Goal: Task Accomplishment & Management: Manage account settings

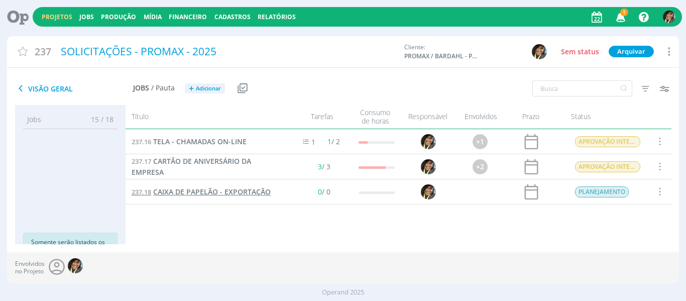
click at [182, 187] on span "CAIXA DE PAPELÃO - EXPORTAÇÃO" at bounding box center [211, 192] width 117 height 10
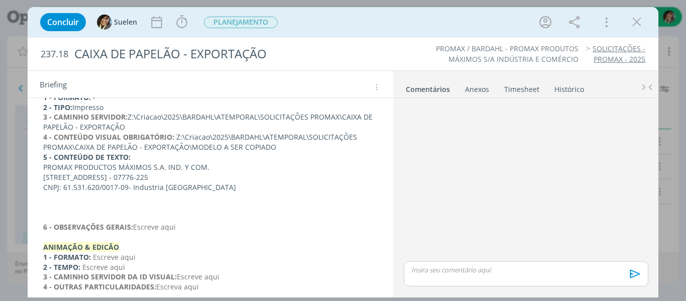
scroll to position [100, 0]
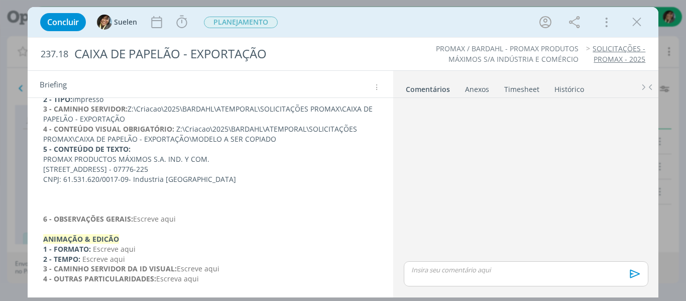
click at [85, 196] on p "dialog" at bounding box center [210, 199] width 335 height 10
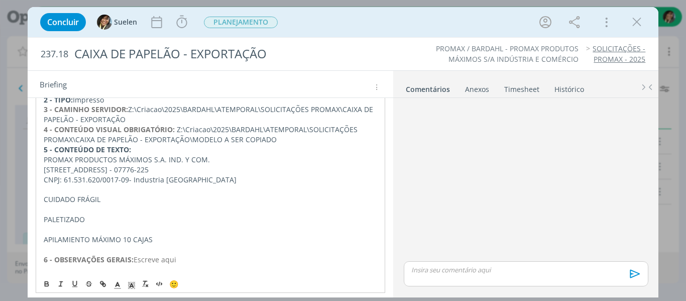
click at [44, 197] on p "CUIDADO FRÁGIL" at bounding box center [211, 199] width 334 height 10
click at [239, 24] on span "PLANEJAMENTO" at bounding box center [241, 23] width 74 height 12
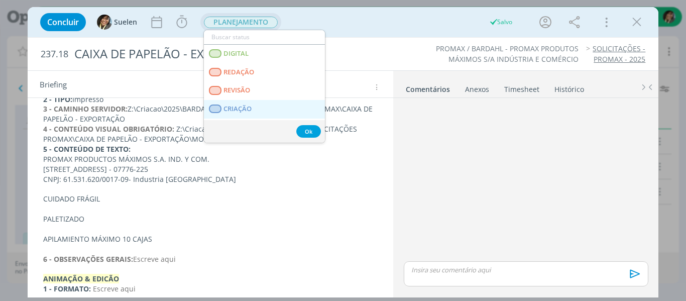
click at [247, 103] on link "CRIAÇÃO" at bounding box center [264, 109] width 121 height 19
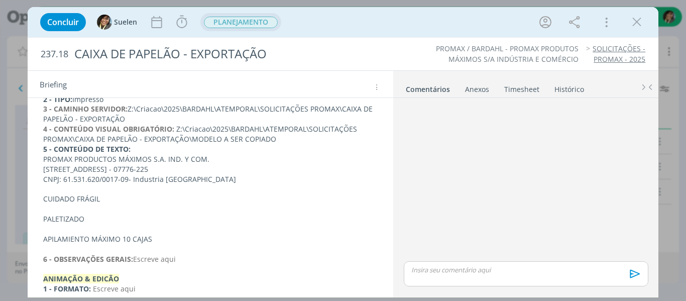
scroll to position [0, 0]
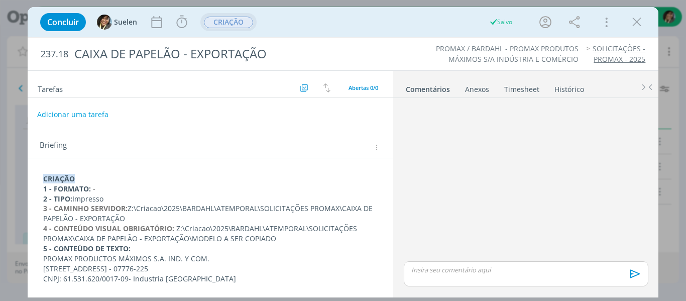
click at [88, 111] on button "Adicionar uma tarefa" at bounding box center [72, 114] width 71 height 17
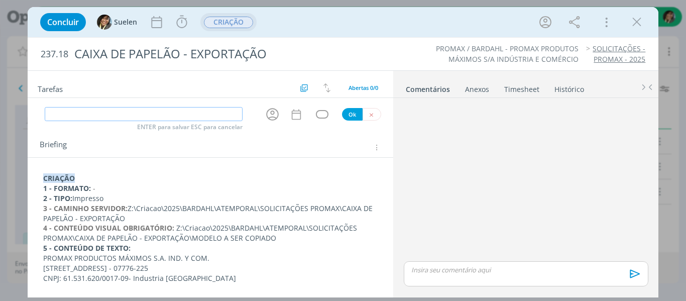
click at [88, 111] on input "dialog" at bounding box center [144, 114] width 198 height 14
type input "c"
type input "CRIAÇÃO"
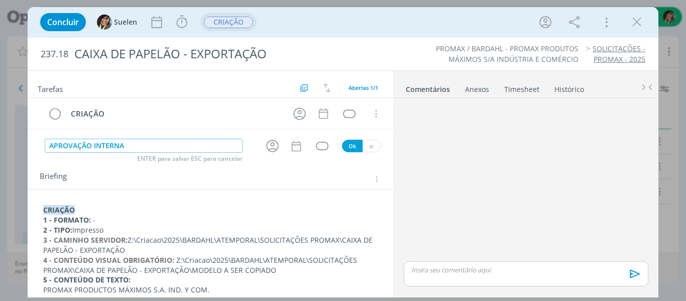
type input "APROVAÇÃO INTERNA"
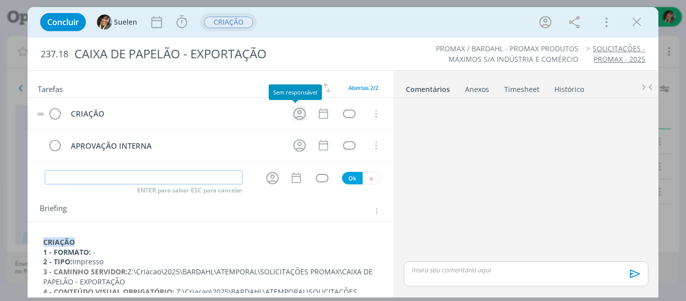
click at [292, 114] on icon "dialog" at bounding box center [300, 114] width 16 height 16
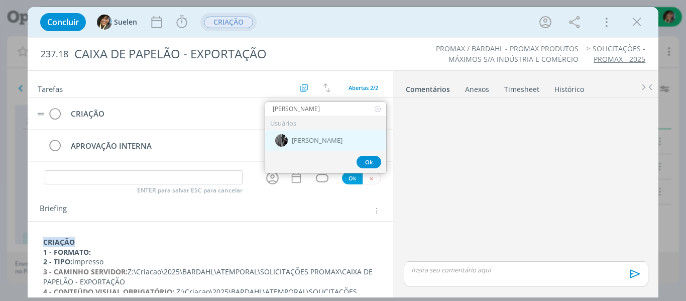
type input "PABLO"
click at [307, 137] on span "[PERSON_NAME]" at bounding box center [317, 141] width 51 height 8
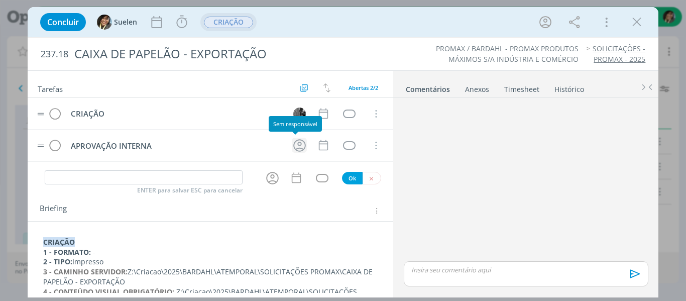
click at [294, 147] on icon "dialog" at bounding box center [300, 146] width 16 height 16
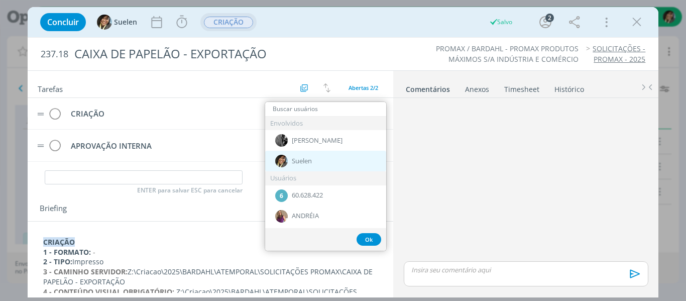
click at [295, 157] on span "Suelen" at bounding box center [302, 161] width 20 height 8
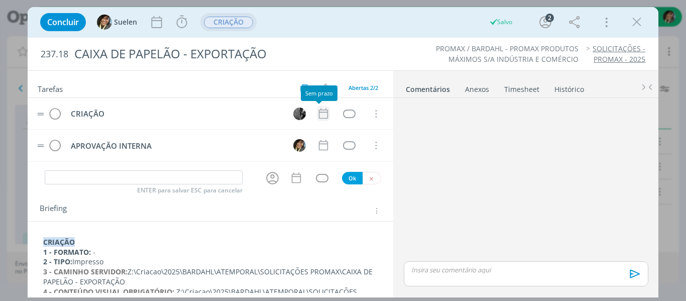
click at [321, 114] on icon "dialog" at bounding box center [323, 113] width 13 height 13
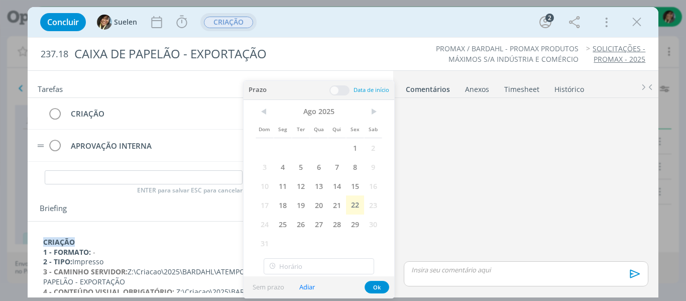
drag, startPoint x: 354, startPoint y: 210, endPoint x: 359, endPoint y: 242, distance: 32.0
click at [355, 209] on span "22" at bounding box center [355, 204] width 18 height 19
drag, startPoint x: 376, startPoint y: 285, endPoint x: 324, endPoint y: 189, distance: 109.8
click at [374, 281] on button "Ok" at bounding box center [376, 287] width 25 height 13
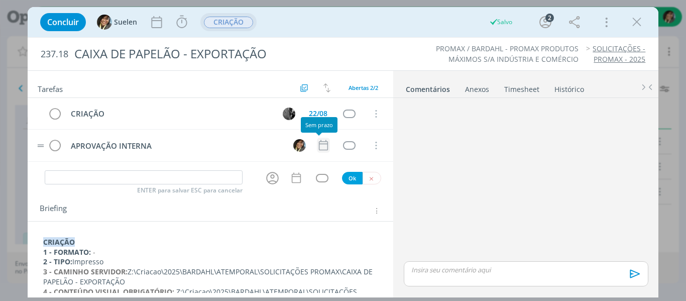
click at [321, 150] on icon "dialog" at bounding box center [323, 145] width 13 height 13
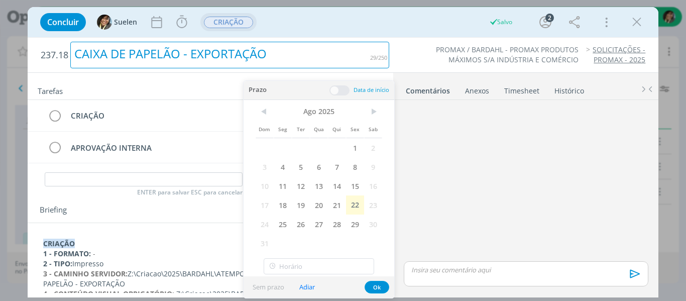
drag, startPoint x: 355, startPoint y: 52, endPoint x: 355, endPoint y: 58, distance: 6.5
click at [357, 52] on div "CAIXA DE PAPELÃO - EXPORTAÇÃO" at bounding box center [229, 55] width 319 height 27
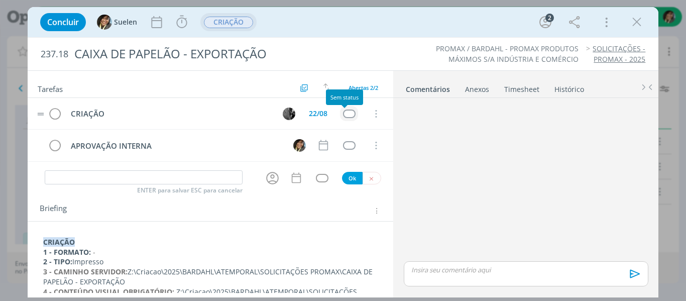
drag, startPoint x: 338, startPoint y: 121, endPoint x: 342, endPoint y: 114, distance: 8.1
click at [338, 121] on tr "CRIAÇÃO 22/08 Cancelar" at bounding box center [211, 114] width 366 height 32
click at [343, 114] on div "dialog" at bounding box center [349, 113] width 13 height 9
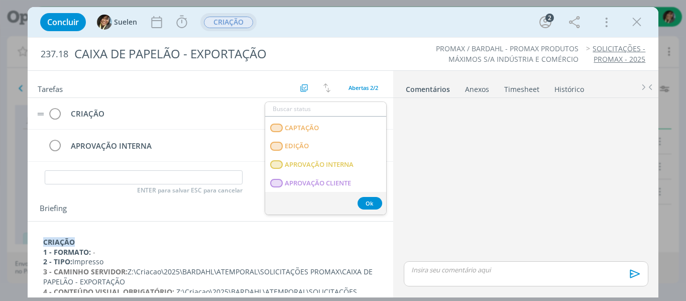
scroll to position [256, 0]
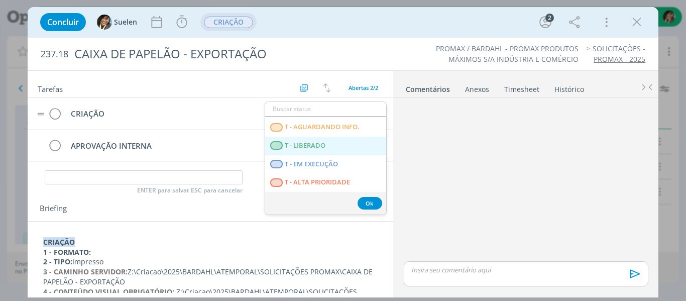
click at [303, 146] on span "T - LIBERADO" at bounding box center [305, 146] width 41 height 8
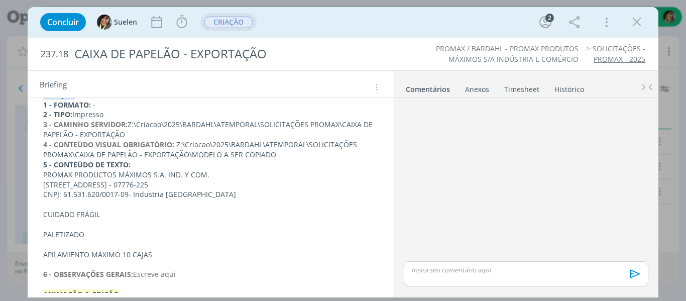
scroll to position [201, 0]
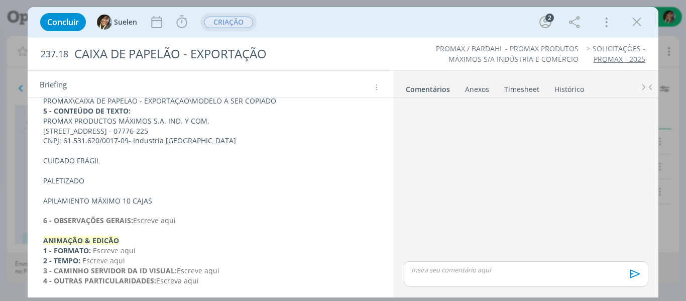
click at [45, 159] on p "CUIDADO FRÁGIL" at bounding box center [210, 161] width 335 height 10
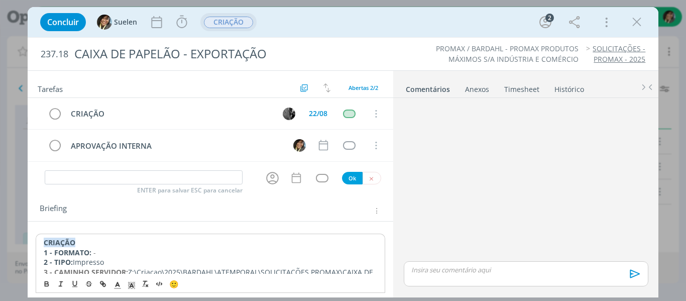
drag, startPoint x: 638, startPoint y: 20, endPoint x: 248, endPoint y: 86, distance: 395.6
click at [309, 83] on div "Concluir Suelen Iniciar Apontar Data * 22/08/2025 Horas * 00:00 Tarefa Selecion…" at bounding box center [343, 152] width 631 height 290
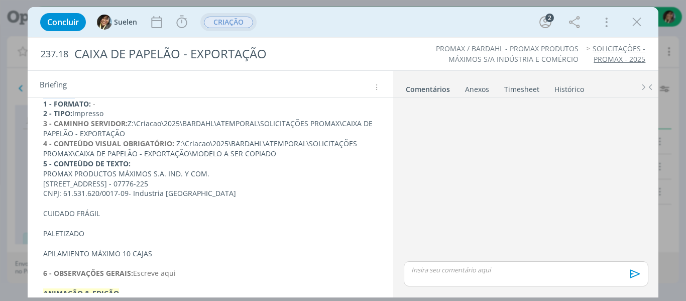
scroll to position [151, 0]
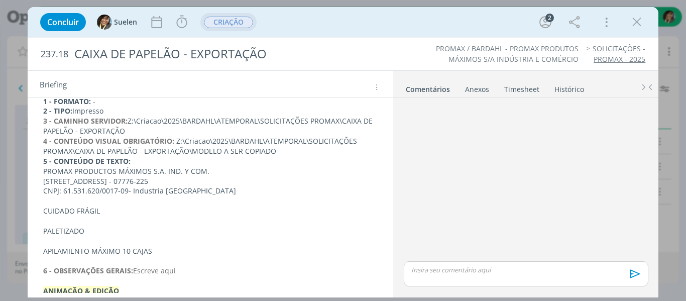
click at [185, 139] on p "4 - CONTEÚDO VISUAL OBRIGATÓRIO: Z:\Criacao\2025\BARDAHL\ATEMPORAL\SOLICITAÇÕES…" at bounding box center [210, 146] width 335 height 20
click at [185, 139] on p "4 - CONTEÚDO VISUAL OBRIGATÓRIO: Z:\Criacao\2025\BARDAHL\ATEMPORAL\SOLICITAÇÕES…" at bounding box center [211, 147] width 334 height 20
click at [141, 159] on div "CRIAÇÃO 1 - FORMATO: - 2 - TIPO: Impresso 3 - CAMINHO SERVIDOR: Z:\Criacao\2025…" at bounding box center [211, 231] width 350 height 297
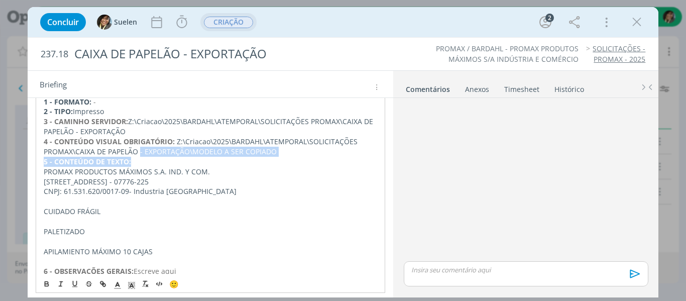
click at [141, 159] on p "5 - CONTEÚDO DE TEXTO:" at bounding box center [211, 162] width 334 height 10
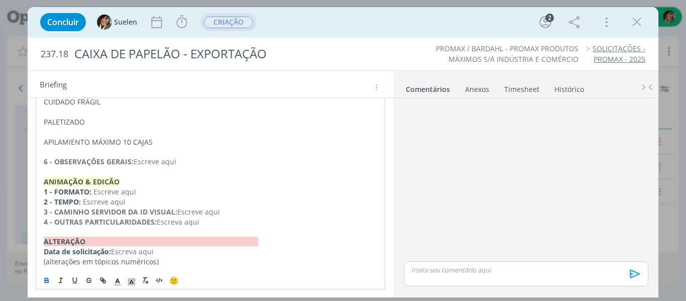
scroll to position [260, 0]
drag, startPoint x: 144, startPoint y: 164, endPoint x: 185, endPoint y: 166, distance: 41.2
click at [185, 166] on div "CRIAÇÃO 1 - FORMATO: - 2 - TIPO: Impresso 3 - CAMINHO SERVIDOR: Z:\Criacao\2025…" at bounding box center [211, 121] width 350 height 297
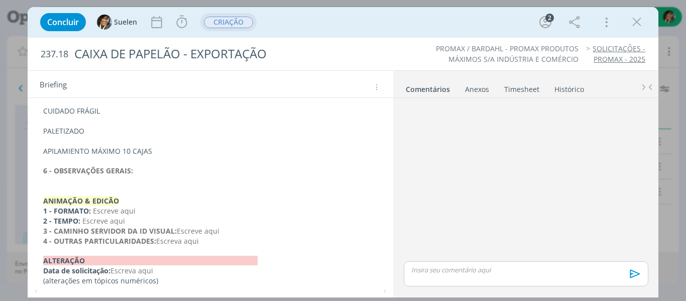
scroll to position [270, 0]
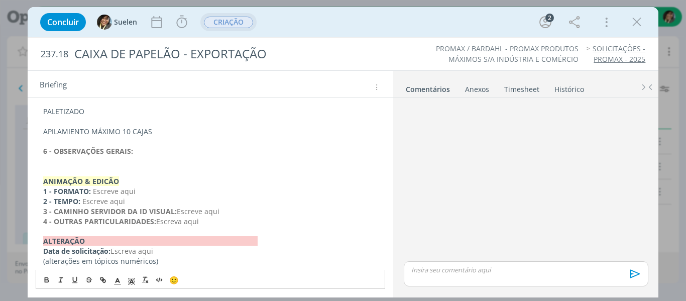
click at [95, 161] on p "dialog" at bounding box center [210, 161] width 335 height 10
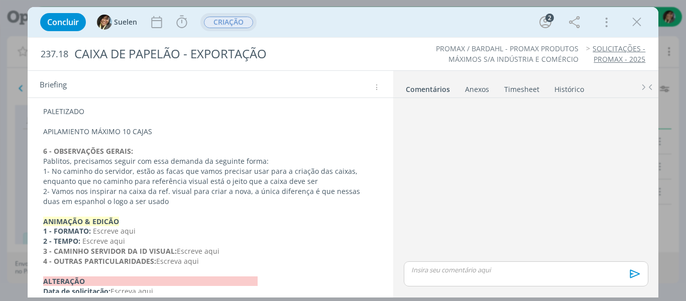
click at [142, 208] on p "dialog" at bounding box center [210, 211] width 335 height 10
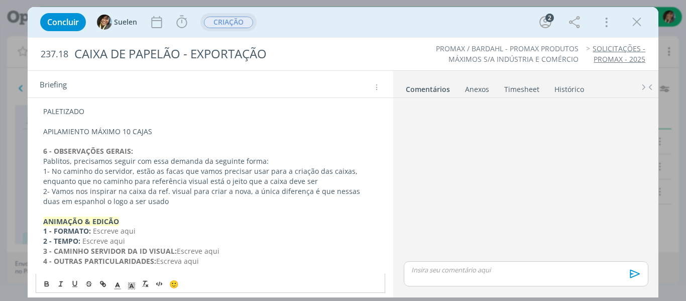
click at [160, 198] on p "2- Vamos nos inspirar na caixa da ref. visual para criar a nova, a única difere…" at bounding box center [210, 196] width 335 height 20
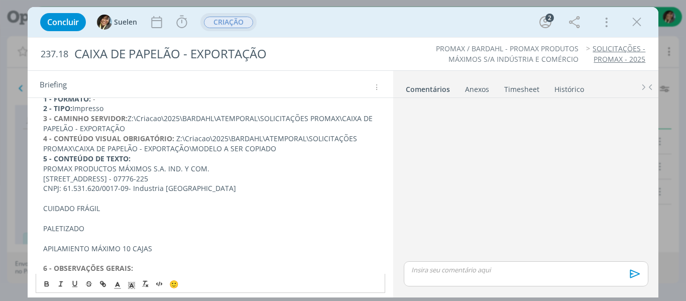
scroll to position [251, 0]
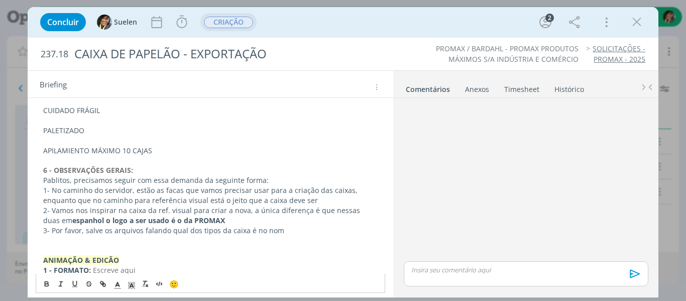
click at [145, 229] on p "3- Por favor, salve os arquivos falando qual dos tipos da caixa é no nom" at bounding box center [210, 230] width 335 height 10
drag, startPoint x: 143, startPoint y: 229, endPoint x: 174, endPoint y: 216, distance: 33.7
click at [142, 229] on p "3- Por favor, salve os arquivos falando qual dos tipos da caixa é no nom" at bounding box center [210, 230] width 335 height 10
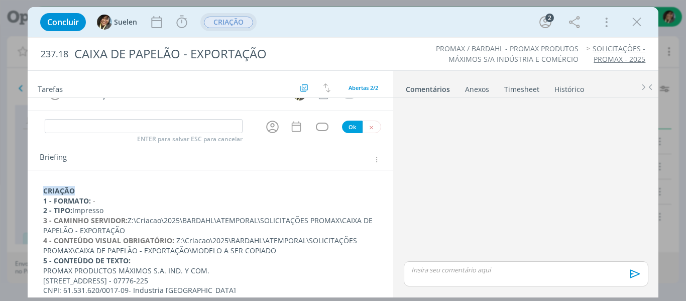
scroll to position [50, 0]
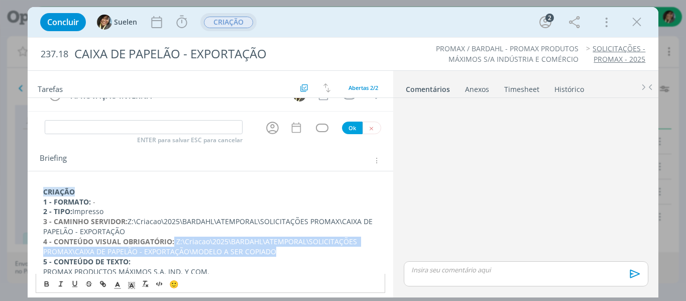
drag, startPoint x: 173, startPoint y: 241, endPoint x: 263, endPoint y: 258, distance: 91.4
click at [275, 253] on p "4 - CONTEÚDO VISUAL OBRIGATÓRIO: Z:\Criacao\2025\BARDAHL\ATEMPORAL\SOLICITAÇÕES…" at bounding box center [210, 246] width 335 height 20
copy p "Z:\Criacao\2025\BARDAHL\ATEMPORAL\SOLICITAÇÕES PROMAX\CAIXA DE PAPELÃO - EXPORT…"
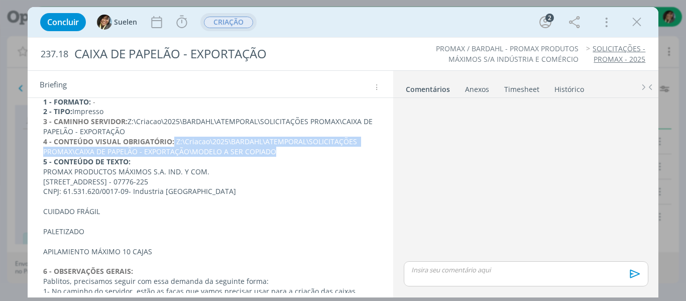
scroll to position [151, 0]
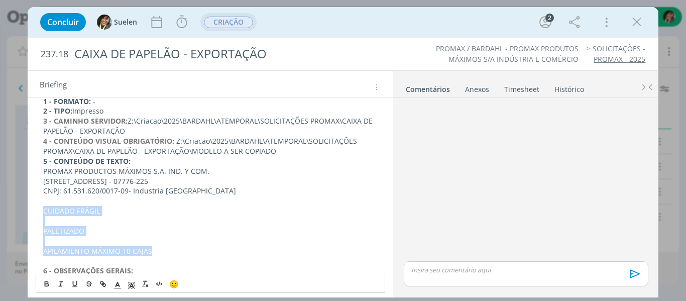
drag, startPoint x: 165, startPoint y: 252, endPoint x: 40, endPoint y: 209, distance: 131.7
click at [40, 209] on div "CRIAÇÃO 1 - FORMATO: - 2 - TIPO: Impresso 3 - CAMINHO SERVIDOR: Z:\Criacao\2025…" at bounding box center [211, 271] width 350 height 376
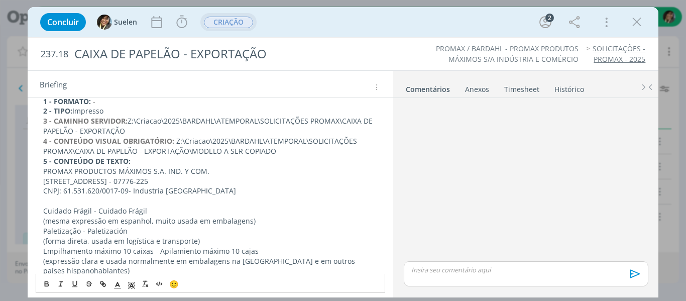
scroll to position [235, 0]
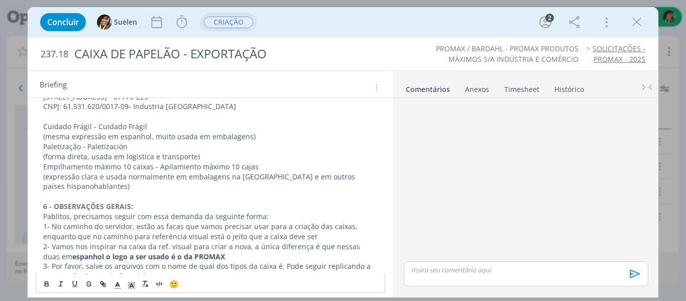
click at [40, 127] on div "CRIAÇÃO 1 - FORMATO: - 2 - TIPO: Impresso 3 - CAMINHO SERVIDOR: Z:\Criacao\2025…" at bounding box center [211, 196] width 350 height 396
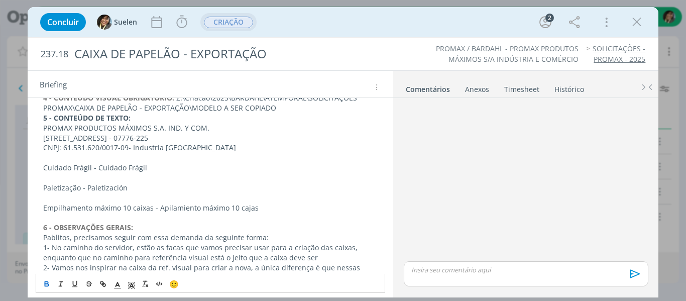
scroll to position [135, 0]
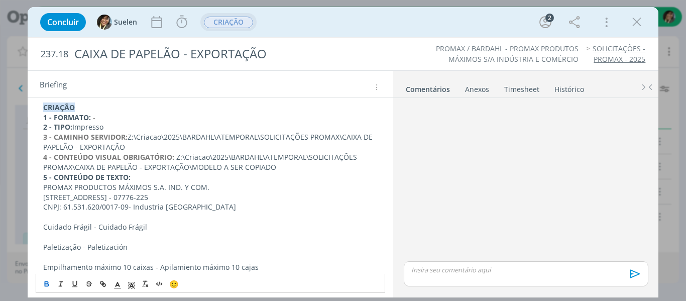
click at [49, 183] on p "PROMAX PRODUCTOS MÁXIMOS S.A. IND. Y COM." at bounding box center [210, 187] width 335 height 10
click at [99, 210] on p "CNPJ: 61.531.620/0017-09- Industria Brasilera" at bounding box center [210, 207] width 335 height 10
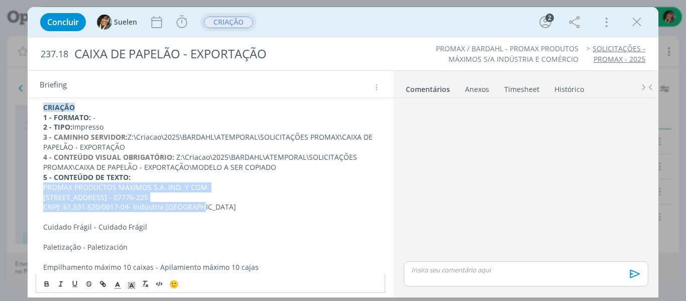
drag, startPoint x: 200, startPoint y: 209, endPoint x: 45, endPoint y: 187, distance: 157.2
click at [45, 187] on div "CRIAÇÃO 1 - FORMATO: - 2 - TIPO: Impresso 3 - CAMINHO SERVIDOR: Z:\Criacao\2025…" at bounding box center [211, 287] width 350 height 376
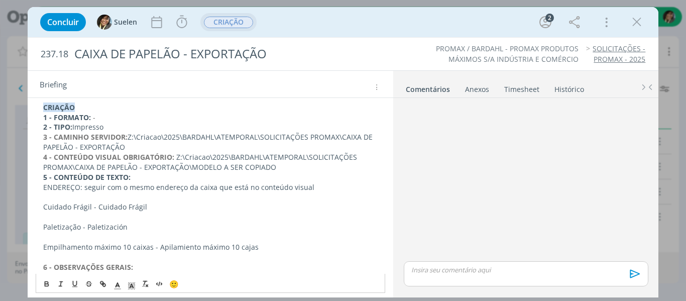
click at [254, 185] on p "ENDEREÇO: seguir com o mesmo endereço da caixa que está no conteúdo visual" at bounding box center [210, 187] width 335 height 10
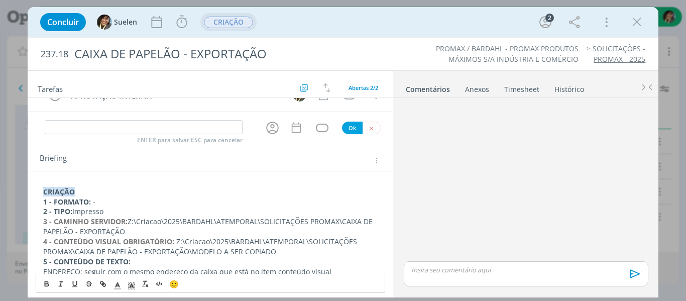
scroll to position [0, 0]
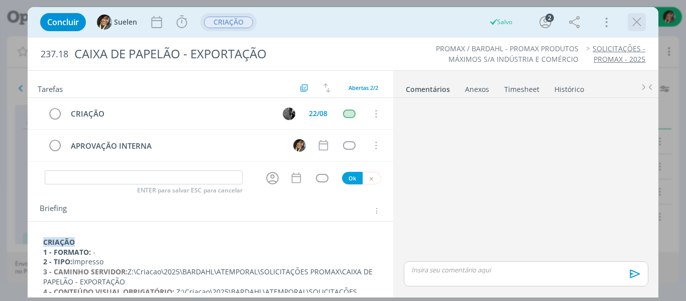
click at [638, 21] on icon "dialog" at bounding box center [636, 22] width 15 height 15
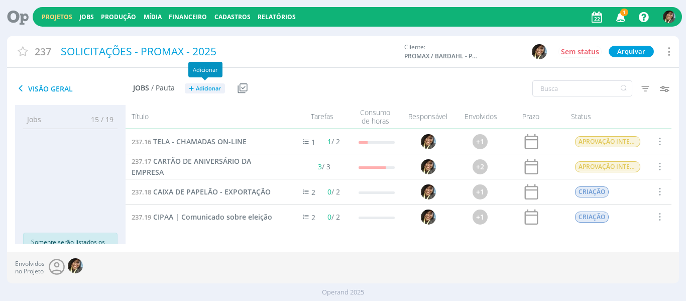
click at [204, 88] on span "Adicionar" at bounding box center [208, 88] width 25 height 7
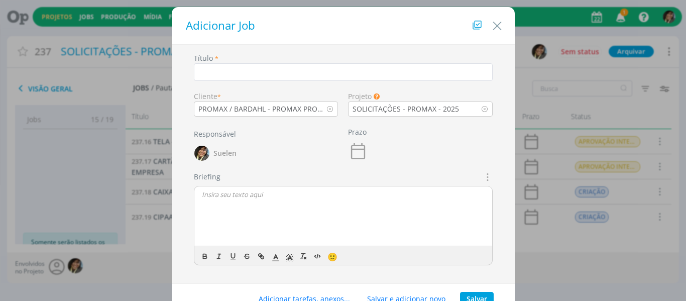
click at [62, 14] on div "Adicionar Job Título * Cliente * PROMAX / BARDAHL - PROMAX PRODUTOS MÁXIMOS S/A…" at bounding box center [343, 150] width 686 height 301
click at [490, 24] on icon "Close" at bounding box center [496, 26] width 15 height 15
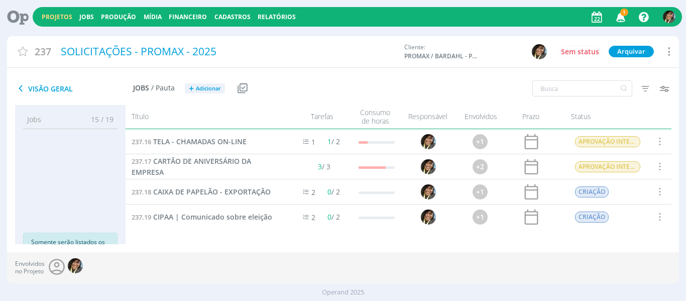
click at [61, 16] on div "Projetos Jobs Produção Mídia Financeiro Cadastros Relatórios 1 Notificações Cen…" at bounding box center [343, 150] width 686 height 301
click at [61, 16] on link "Projetos" at bounding box center [57, 17] width 31 height 9
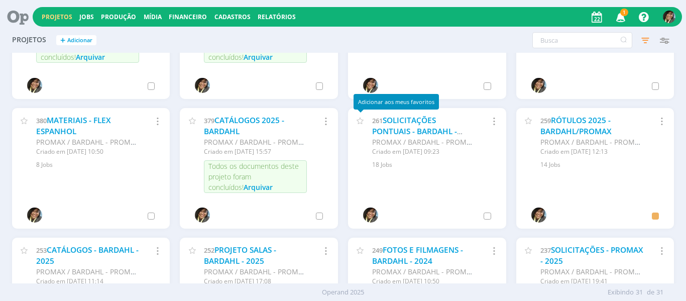
scroll to position [593, 0]
click at [385, 136] on div "PROMAX / BARDAHL - PROMAX PRODUTOS MÁXIMOS S/A INDÚSTRIA E COMÉRCIO" at bounding box center [423, 141] width 103 height 11
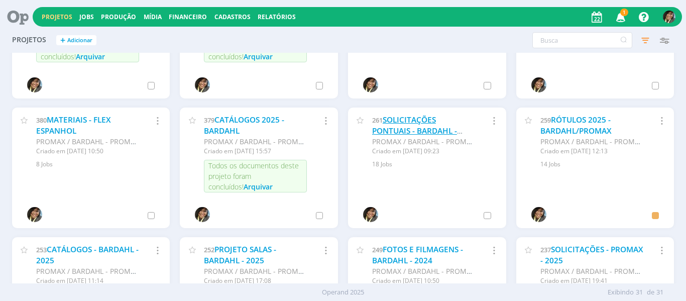
click at [390, 126] on link "SOLICITAÇÕES PONTUAIS - BARDAHL - 2025" at bounding box center [414, 130] width 85 height 32
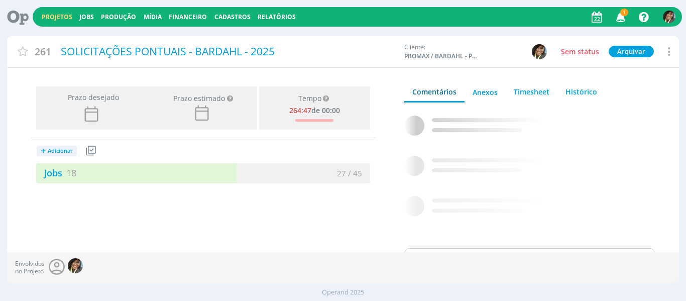
click at [621, 20] on icon "button" at bounding box center [621, 16] width 18 height 17
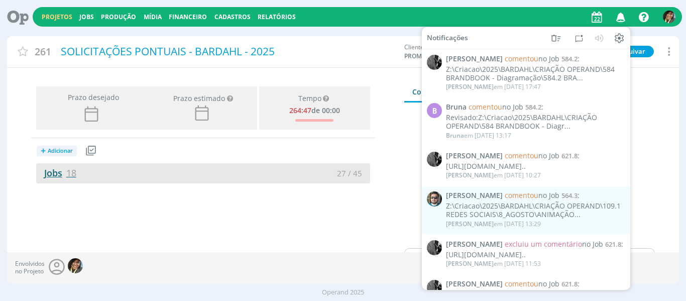
click at [61, 176] on link "Jobs 18" at bounding box center [56, 173] width 40 height 12
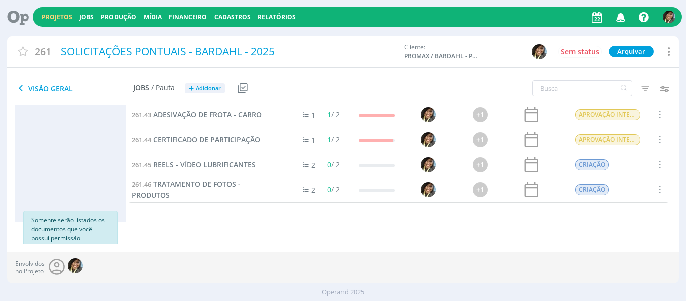
scroll to position [32, 0]
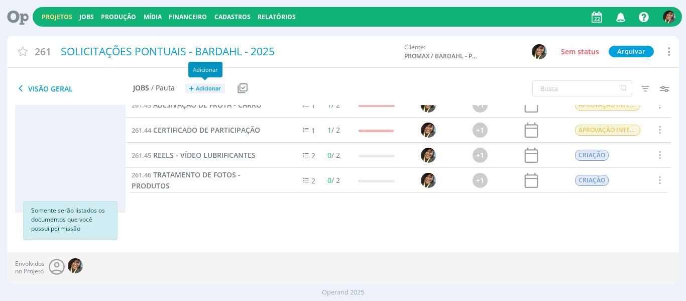
click at [202, 86] on span "Adicionar" at bounding box center [208, 88] width 25 height 7
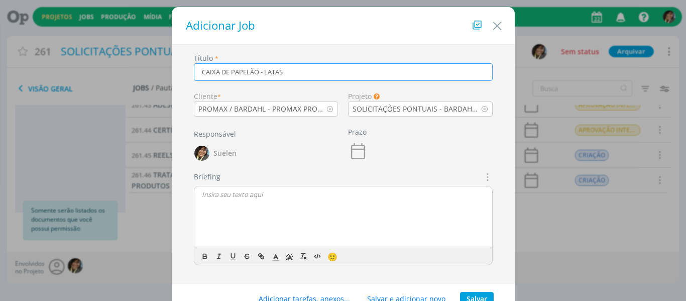
click at [484, 174] on icon "dialog" at bounding box center [486, 177] width 11 height 12
type input "CAIXA DE PAPELÃO - LATAS"
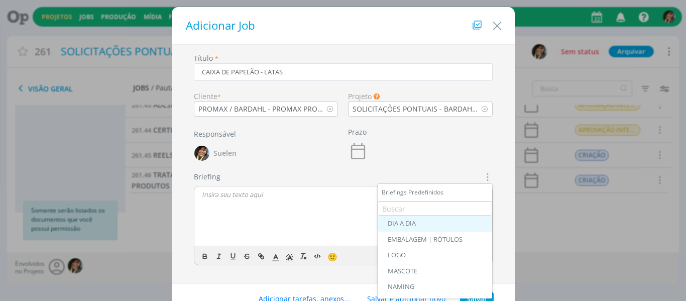
click at [423, 225] on div "DIA A DIA" at bounding box center [434, 223] width 94 height 8
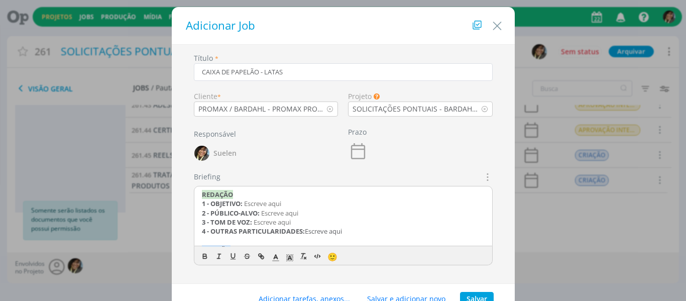
drag, startPoint x: 369, startPoint y: 229, endPoint x: 146, endPoint y: 177, distance: 229.4
click at [146, 177] on div "Adicionar Job Título * CAIXA DE PAPELÃO - LATAS Cliente * PROMAX / BARDAHL - PR…" at bounding box center [343, 150] width 686 height 301
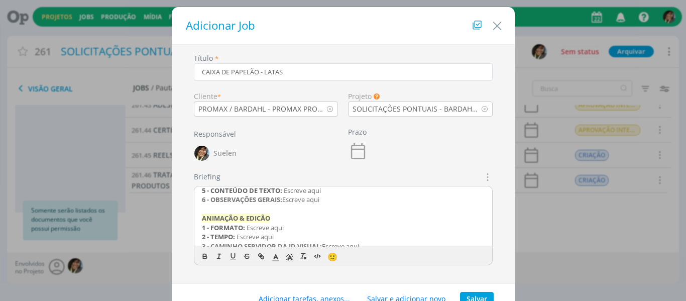
click at [326, 198] on p "6 - OBSERVAÇÕES GERAIS: Escreve aqui" at bounding box center [343, 199] width 283 height 9
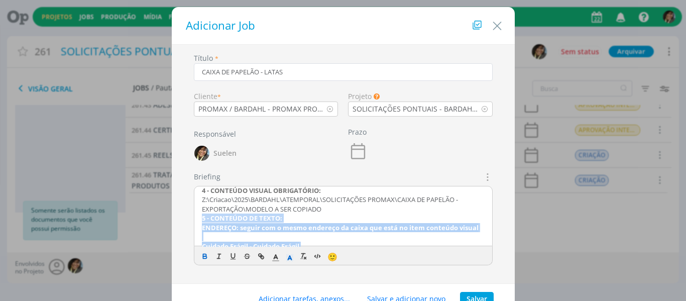
click at [198, 221] on div "CRIAÇÃO 1 - FORMATO: - 2 - TIPO: Impresso 3 - CAMINHO SERVIDOR: Z:\Criacao\2025…" at bounding box center [343, 216] width 298 height 60
click at [202, 227] on strong "ENDEREÇO: seguir com o mesmo endereço da caixa que está no item conteúdo visual" at bounding box center [340, 227] width 277 height 9
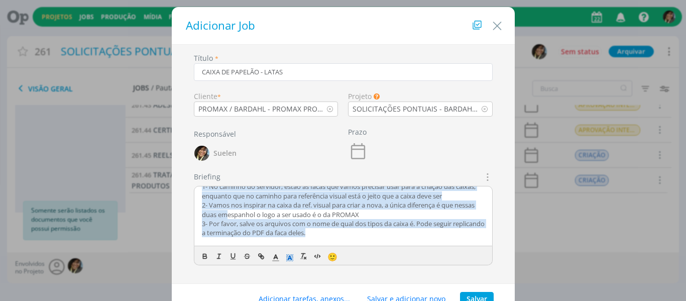
click at [289, 255] on icon "dialog" at bounding box center [289, 257] width 9 height 9
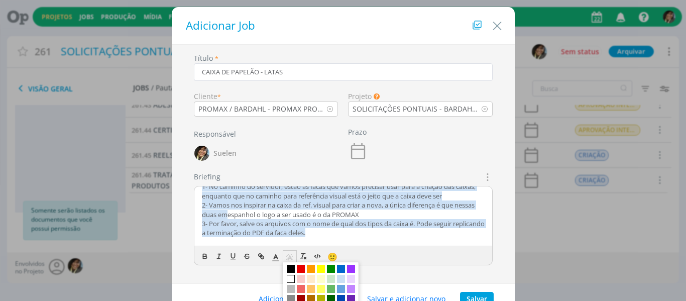
click at [291, 279] on span "dialog" at bounding box center [291, 279] width 8 height 8
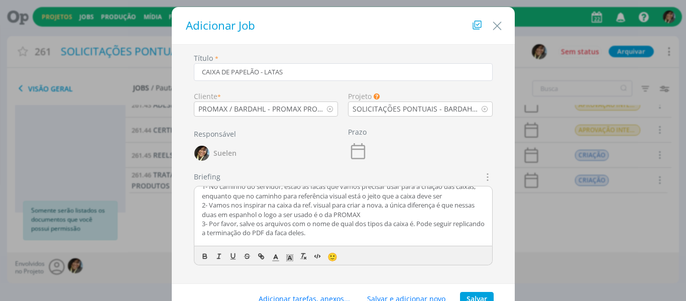
scroll to position [175, 0]
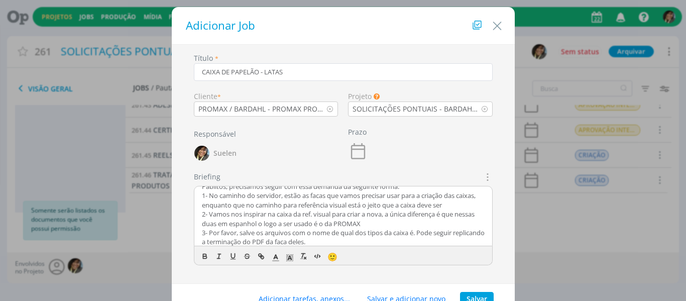
click at [310, 211] on p "2- Vamos nos inspirar na caixa da ref. visual para criar a nova, a única difere…" at bounding box center [343, 218] width 283 height 19
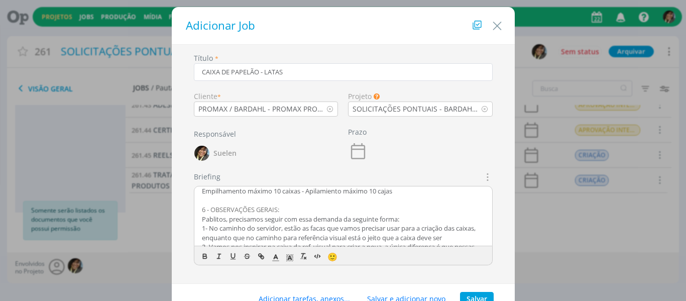
scroll to position [124, 0]
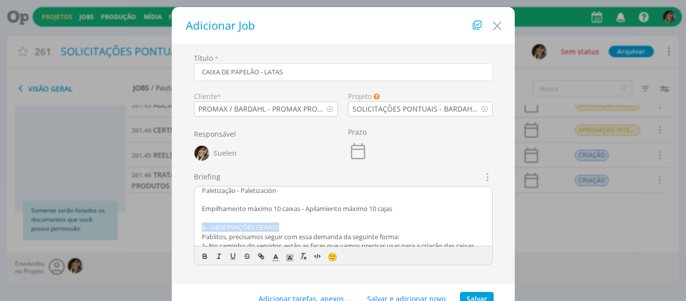
drag, startPoint x: 238, startPoint y: 224, endPoint x: 201, endPoint y: 224, distance: 37.6
click at [202, 224] on p "6 - OBSERVAÇÕES GERAIS:" at bounding box center [343, 226] width 283 height 9
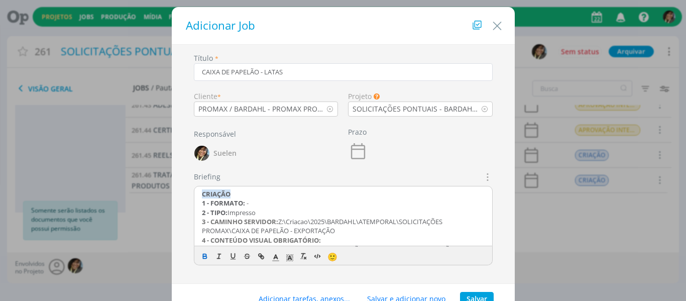
scroll to position [0, 0]
click at [478, 294] on button "Salvar" at bounding box center [477, 299] width 34 height 14
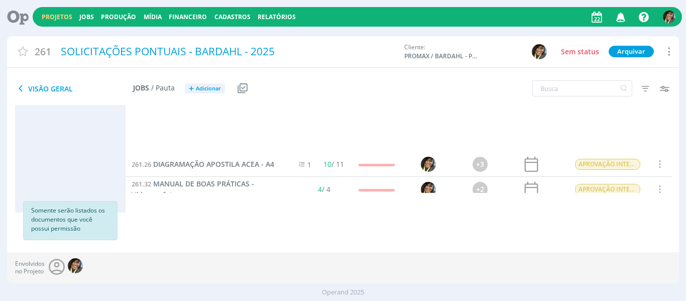
scroll to position [379, 0]
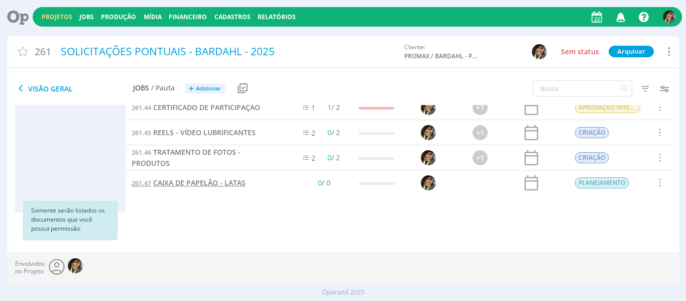
click at [179, 185] on span "CAIXA DE PAPELÃO - LATAS" at bounding box center [199, 183] width 92 height 10
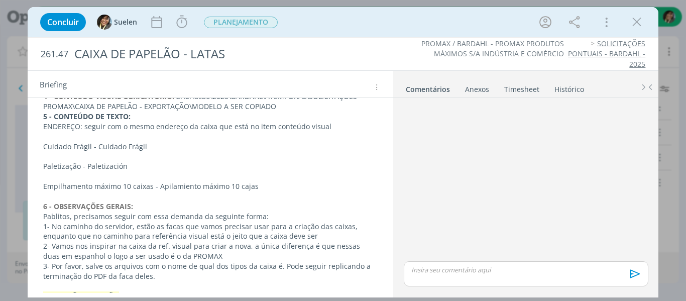
scroll to position [151, 0]
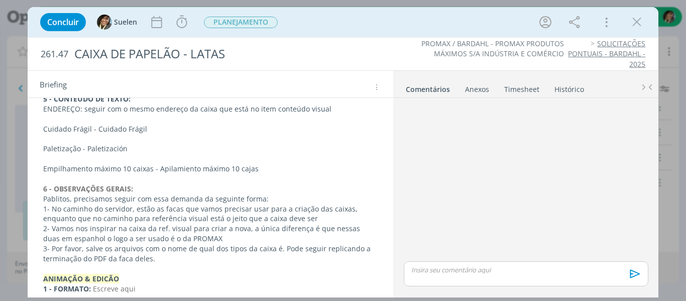
click at [73, 200] on p "Pablitos, precisamos seguir com essa demanda da seguinte forma:" at bounding box center [210, 199] width 335 height 10
click at [111, 198] on p "Pablitos, precisamos seguir com essa demanda da seguinte forma:" at bounding box center [211, 199] width 334 height 10
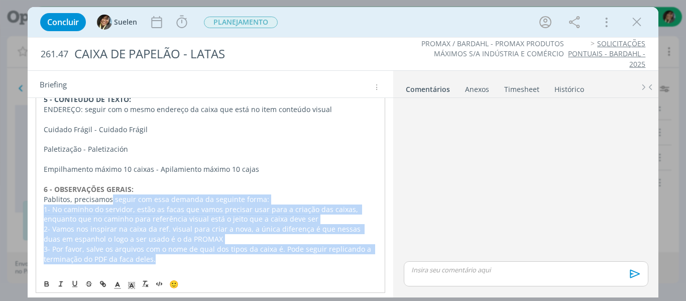
click at [163, 259] on p "3- Por favor, salve os arquivos com o nome de qual dos tipos da caixa é. Pode s…" at bounding box center [211, 254] width 334 height 20
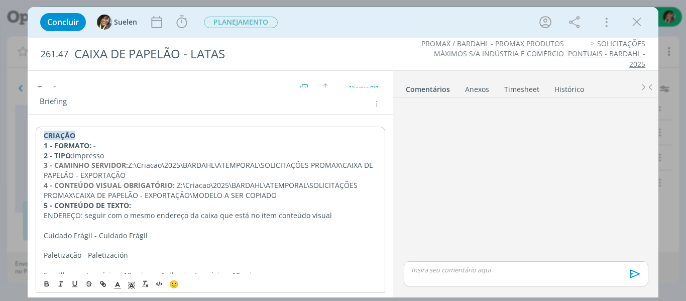
scroll to position [0, 0]
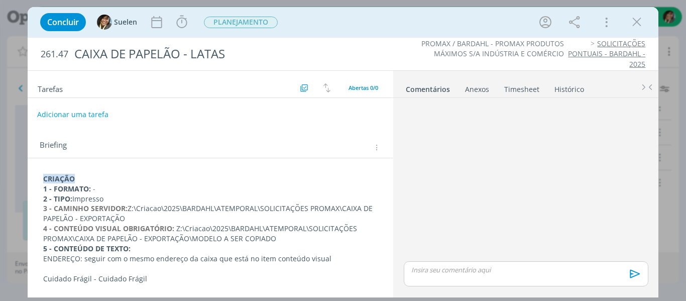
click at [83, 116] on button "Adicionar uma tarefa" at bounding box center [72, 114] width 71 height 17
type input "CRIAÇÃO"
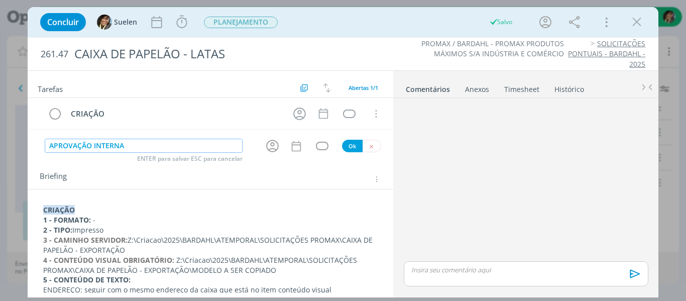
type input "APROVAÇÃO INTERNA"
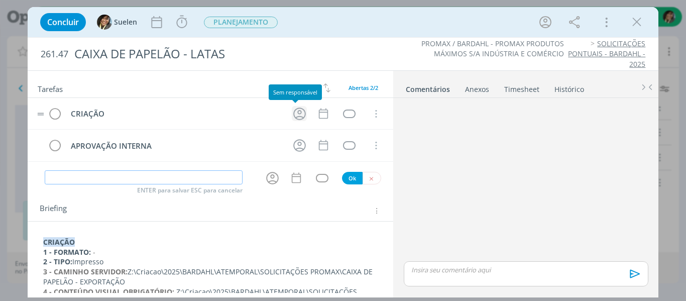
click at [294, 110] on icon "dialog" at bounding box center [300, 114] width 16 height 16
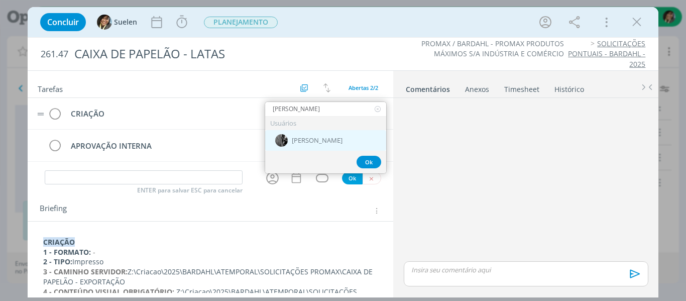
type input "PABLO"
drag, startPoint x: 309, startPoint y: 142, endPoint x: 307, endPoint y: 136, distance: 6.5
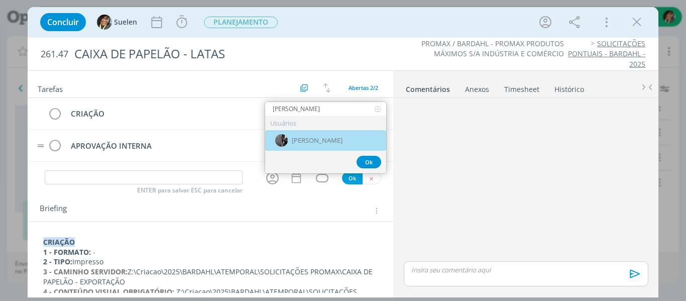
click at [309, 141] on div "[PERSON_NAME]" at bounding box center [325, 140] width 121 height 21
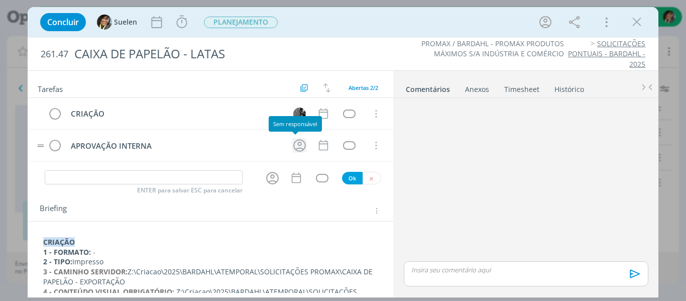
click at [298, 147] on icon "dialog" at bounding box center [300, 146] width 16 height 16
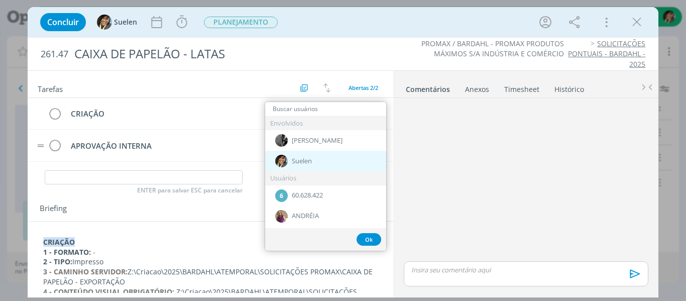
click at [298, 161] on span "Suelen" at bounding box center [302, 161] width 20 height 8
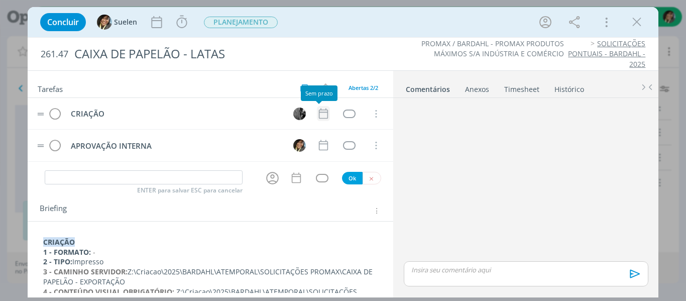
click at [322, 116] on icon "dialog" at bounding box center [323, 113] width 13 height 13
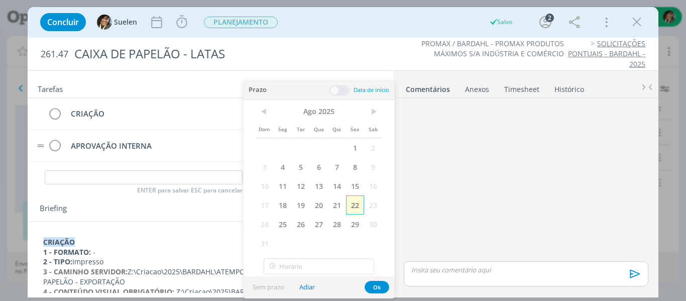
click at [354, 203] on span "22" at bounding box center [355, 204] width 18 height 19
click at [375, 286] on button "Ok" at bounding box center [376, 287] width 25 height 13
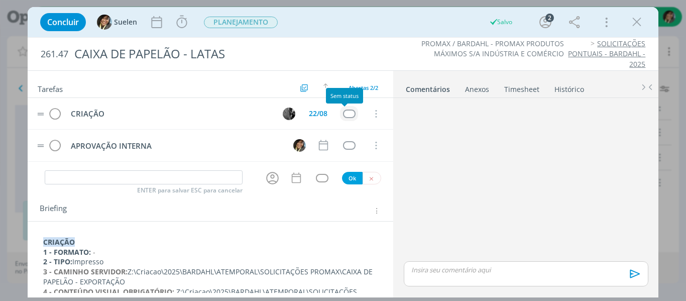
click at [343, 112] on div "dialog" at bounding box center [349, 113] width 13 height 9
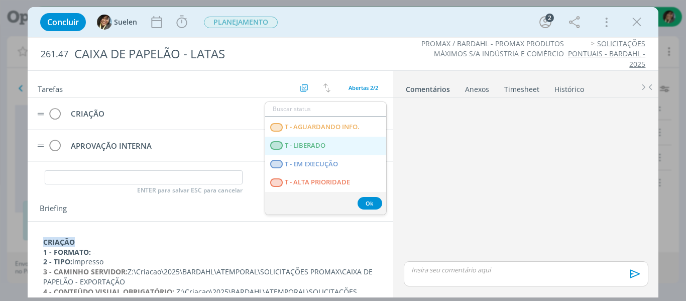
click at [305, 138] on LIBERADO "T - LIBERADO" at bounding box center [325, 146] width 121 height 19
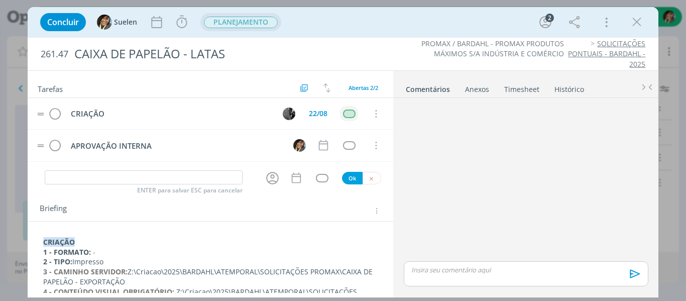
click at [228, 23] on span "PLANEJAMENTO" at bounding box center [241, 23] width 74 height 12
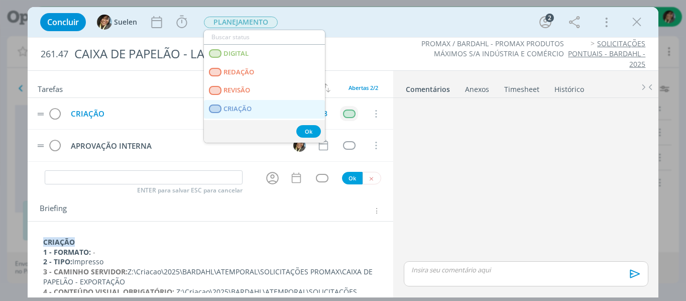
click at [235, 107] on span "CRIAÇÃO" at bounding box center [237, 109] width 28 height 8
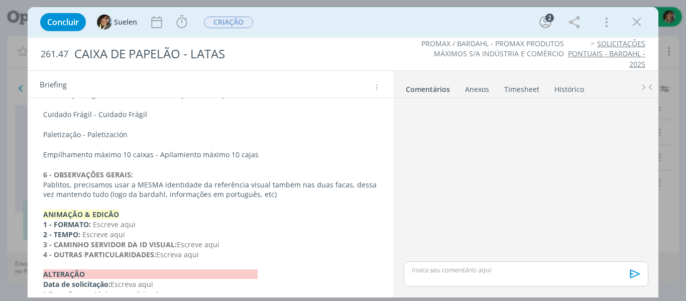
scroll to position [241, 0]
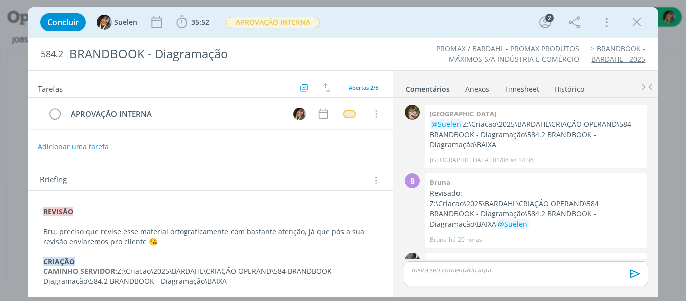
scroll to position [60, 0]
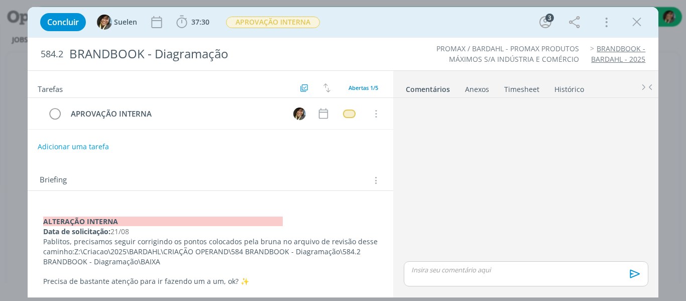
scroll to position [60, 0]
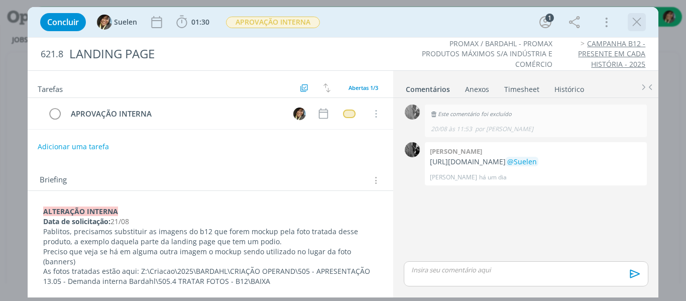
click at [638, 22] on icon "dialog" at bounding box center [636, 22] width 15 height 15
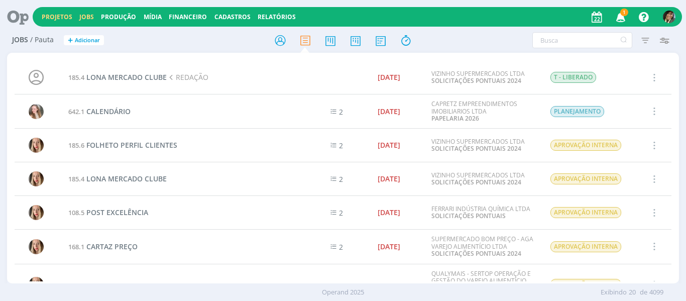
click at [62, 16] on link "Projetos" at bounding box center [57, 17] width 31 height 9
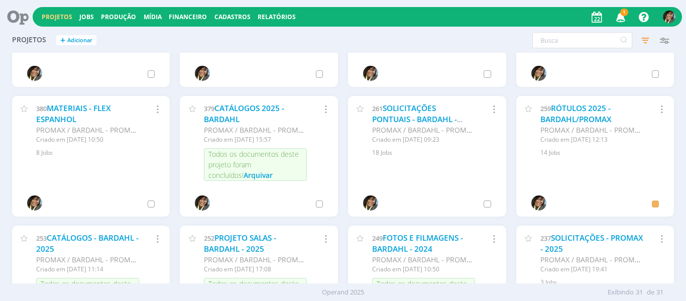
scroll to position [622, 0]
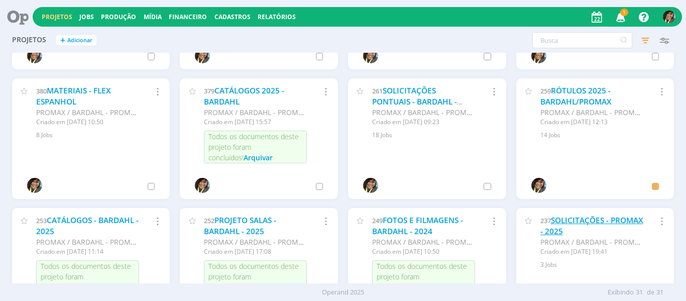
click at [555, 226] on link "SOLICITAÇÕES - PROMAX - 2025" at bounding box center [591, 226] width 103 height 22
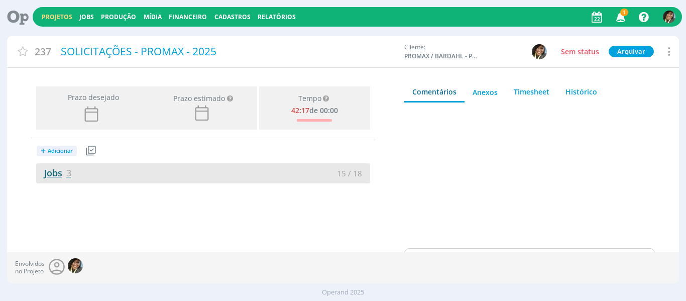
click at [62, 173] on link "Jobs 3" at bounding box center [53, 173] width 35 height 12
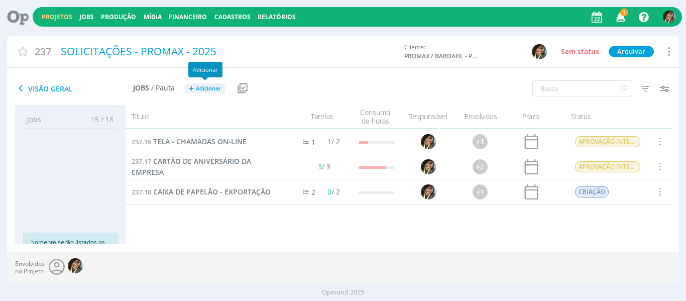
click at [189, 88] on span "+" at bounding box center [191, 88] width 5 height 11
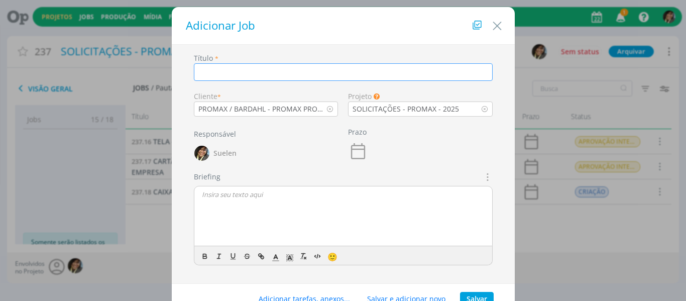
paste input "CIPAA | Comunicado sobre eleição"
type input "CIPAA | Comunicado sobre eleição"
drag, startPoint x: 309, startPoint y: 201, endPoint x: 421, endPoint y: 176, distance: 114.8
click at [312, 202] on div "dialog" at bounding box center [343, 216] width 298 height 60
click at [479, 298] on button "Salvar" at bounding box center [477, 299] width 34 height 14
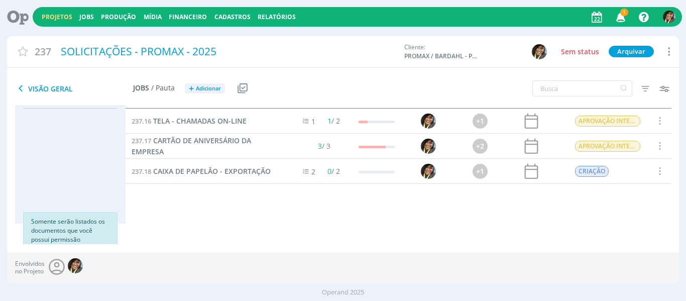
scroll to position [32, 0]
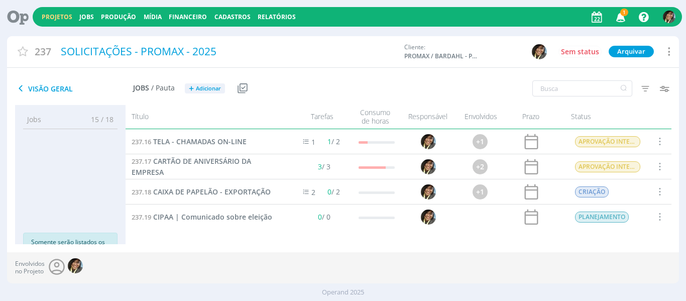
scroll to position [5, 0]
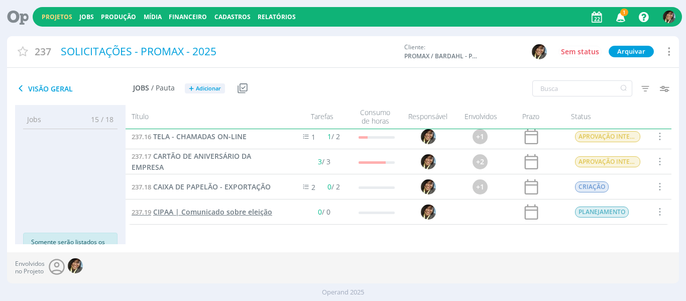
click at [205, 213] on span "CIPAA | Comunicado sobre eleição" at bounding box center [212, 212] width 119 height 10
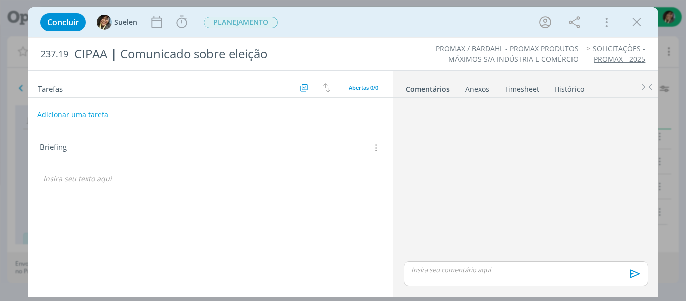
click at [44, 111] on button "Adicionar uma tarefa" at bounding box center [72, 114] width 71 height 17
type input "CRIAÇÃO"
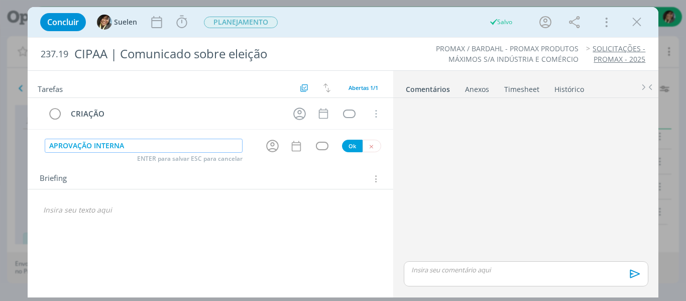
type input "APROVAÇÃO INTERNA"
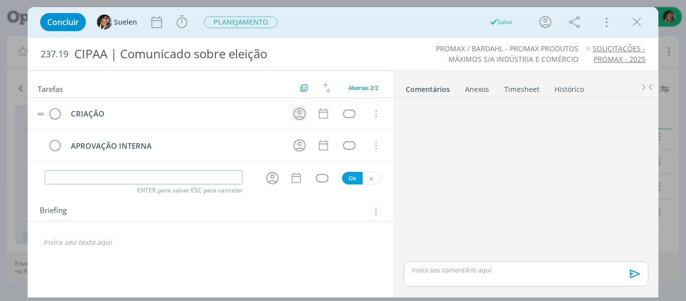
click at [296, 119] on icon "dialog" at bounding box center [300, 114] width 16 height 16
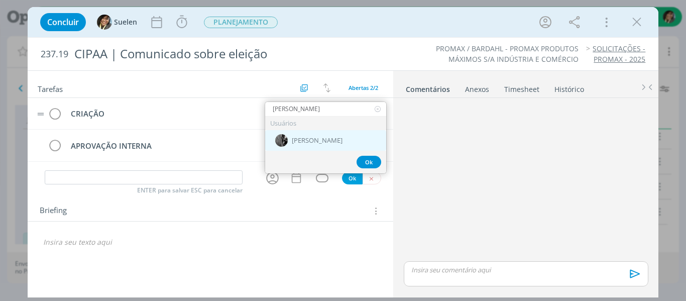
type input "PABLO"
click at [297, 146] on div "[PERSON_NAME]" at bounding box center [325, 140] width 121 height 21
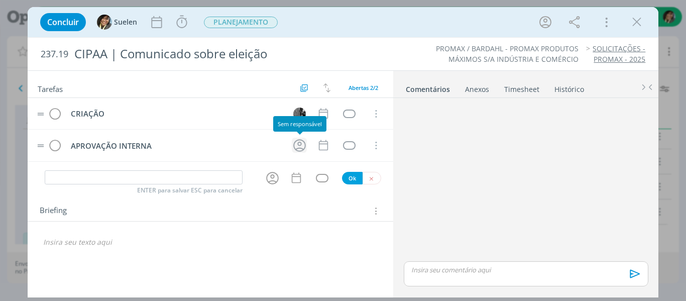
click at [295, 140] on icon "dialog" at bounding box center [300, 146] width 16 height 16
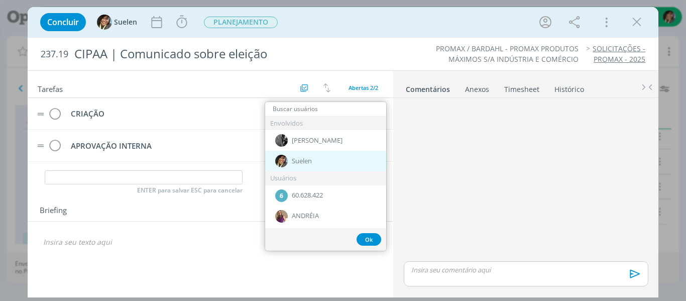
click at [300, 161] on span "Suelen" at bounding box center [302, 161] width 20 height 8
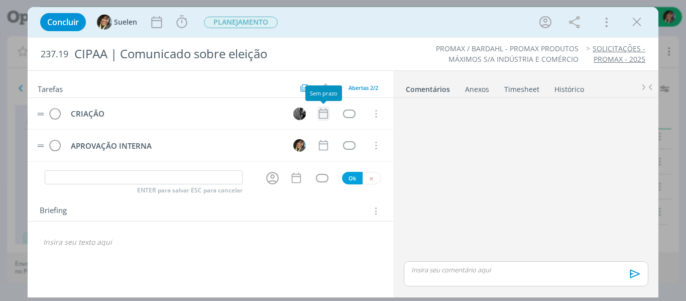
click at [319, 117] on icon "dialog" at bounding box center [323, 113] width 13 height 13
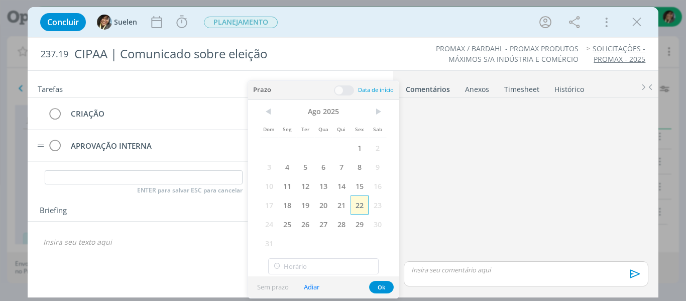
click at [358, 208] on span "22" at bounding box center [359, 204] width 18 height 19
drag, startPoint x: 383, startPoint y: 289, endPoint x: 376, endPoint y: 232, distance: 57.1
click at [382, 288] on button "Ok" at bounding box center [381, 287] width 25 height 13
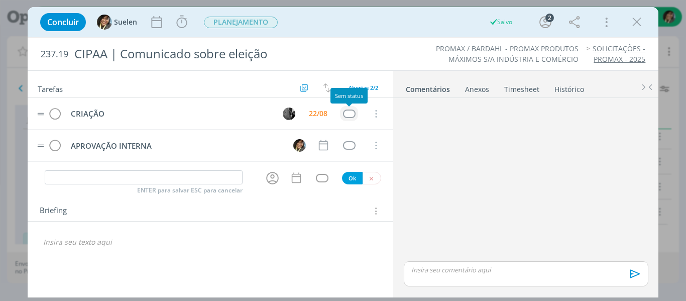
click at [351, 114] on div "dialog" at bounding box center [349, 113] width 13 height 9
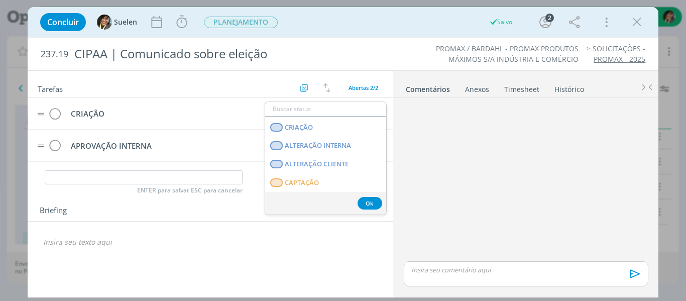
scroll to position [256, 0]
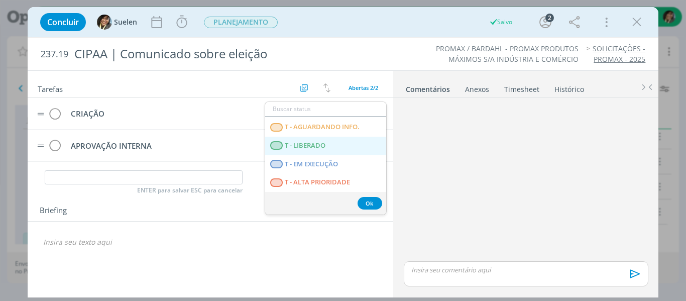
click at [299, 147] on span "T - LIBERADO" at bounding box center [305, 146] width 41 height 8
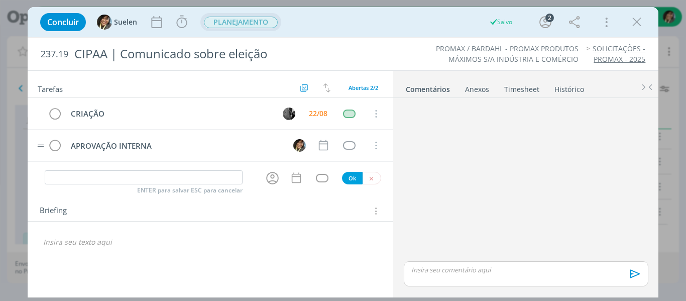
click at [250, 22] on span "PLANEJAMENTO" at bounding box center [241, 23] width 74 height 12
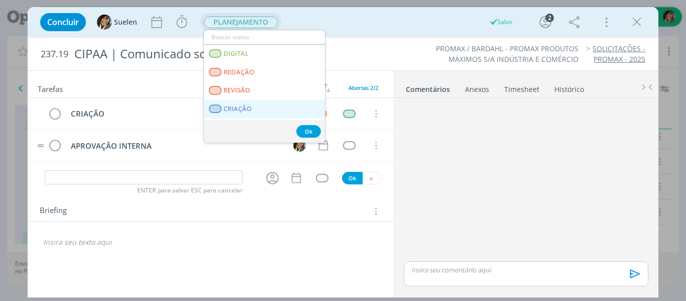
click at [243, 108] on span "CRIAÇÃO" at bounding box center [237, 109] width 28 height 8
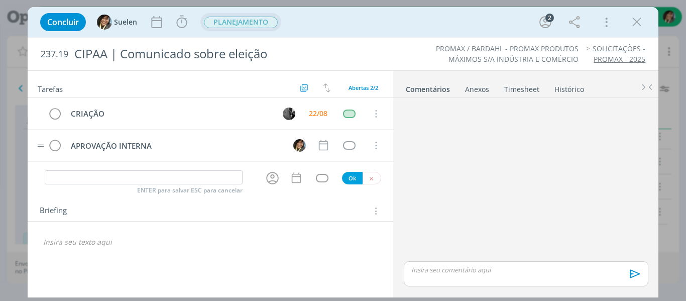
drag, startPoint x: 100, startPoint y: 259, endPoint x: 117, endPoint y: 243, distance: 23.4
click at [103, 258] on div "Tarefas Usar Job de template Criar template a partir deste job Visualizar Templ…" at bounding box center [211, 182] width 366 height 222
click at [117, 243] on p "dialog" at bounding box center [210, 242] width 335 height 10
click at [374, 209] on icon "dialog" at bounding box center [375, 210] width 10 height 11
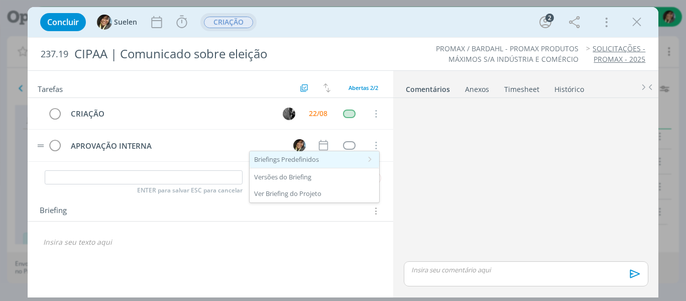
click at [318, 161] on div "Briefings Predefinidos" at bounding box center [313, 159] width 129 height 17
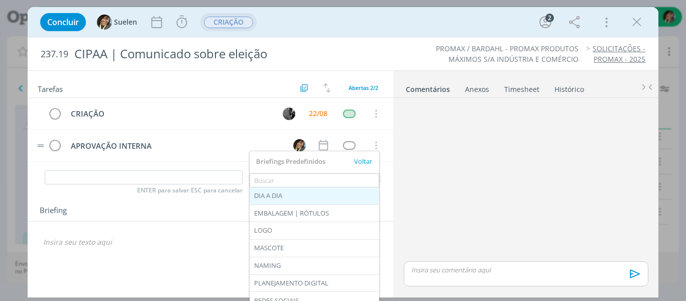
click at [286, 196] on div "DIA A DIA" at bounding box center [313, 195] width 129 height 17
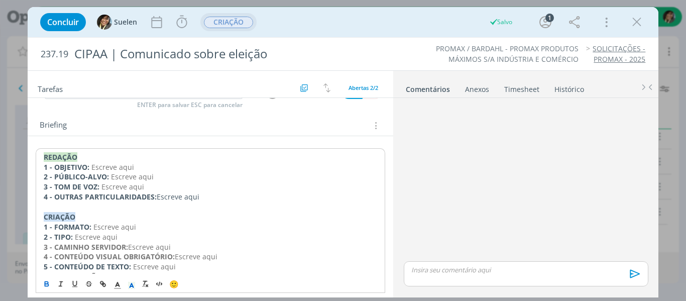
scroll to position [100, 0]
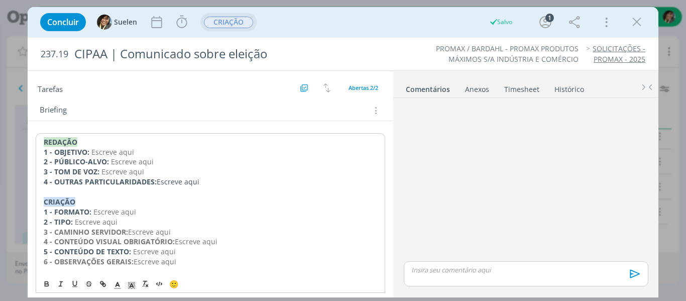
drag, startPoint x: 222, startPoint y: 185, endPoint x: 9, endPoint y: 121, distance: 222.6
click at [9, 121] on div "Concluir Suelen Iniciar Apontar Data * 22/08/2025 Horas * 00:00 Tarefa Selecion…" at bounding box center [343, 150] width 686 height 301
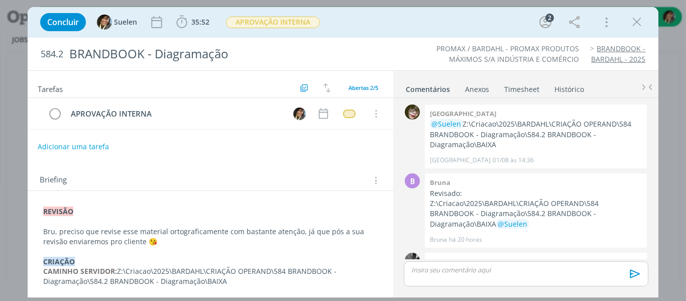
scroll to position [60, 0]
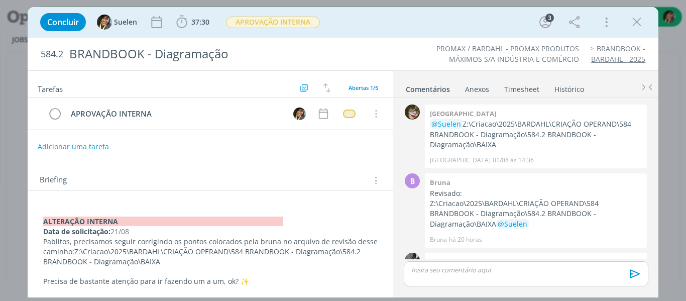
scroll to position [60, 0]
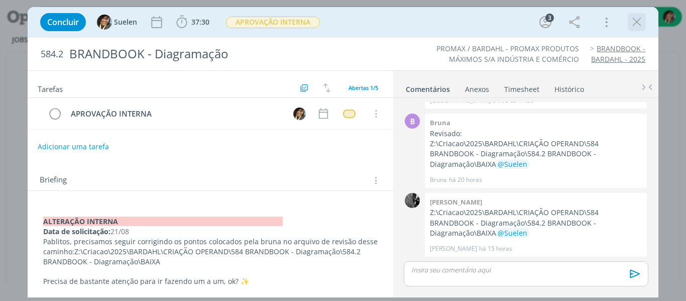
click at [639, 23] on icon "dialog" at bounding box center [636, 22] width 15 height 15
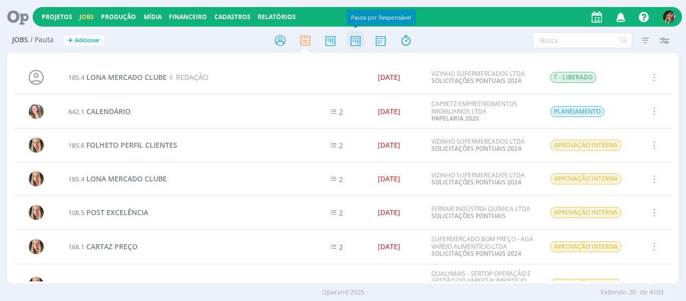
click at [356, 41] on icon at bounding box center [355, 41] width 18 height 20
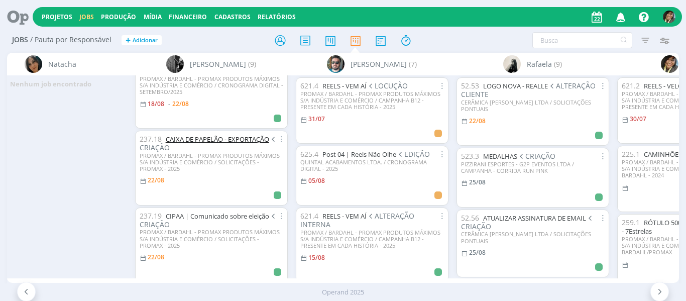
scroll to position [251, 0]
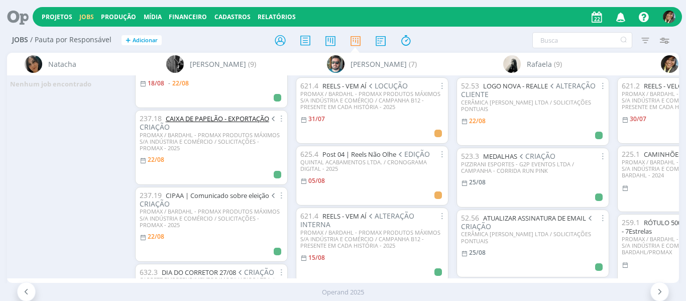
click at [229, 118] on link "CAIXA DE PAPELÃO - EXPORTAÇÃO" at bounding box center [217, 118] width 103 height 9
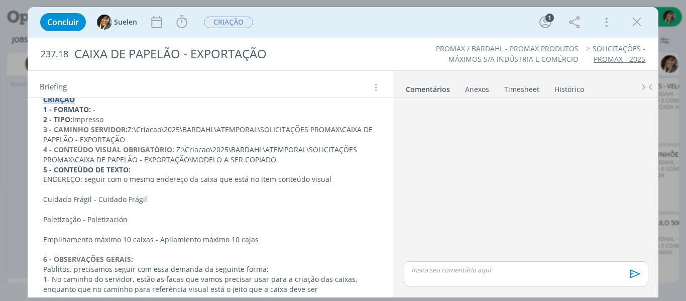
scroll to position [151, 0]
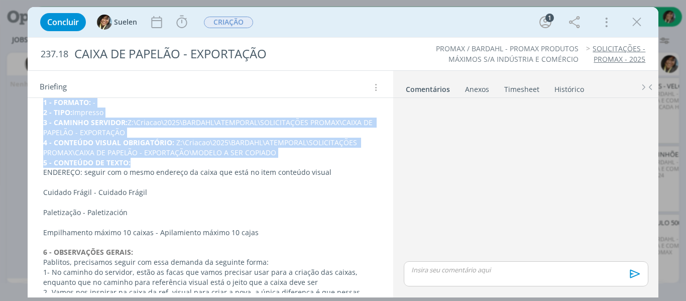
drag, startPoint x: 44, startPoint y: 102, endPoint x: 302, endPoint y: 159, distance: 264.5
click at [302, 159] on div "CRIAÇÃO 1 - FORMATO: - 2 - TIPO: Impresso 3 - CAMINHO SERVIDOR: Z:\Criacao\2025…" at bounding box center [211, 262] width 350 height 356
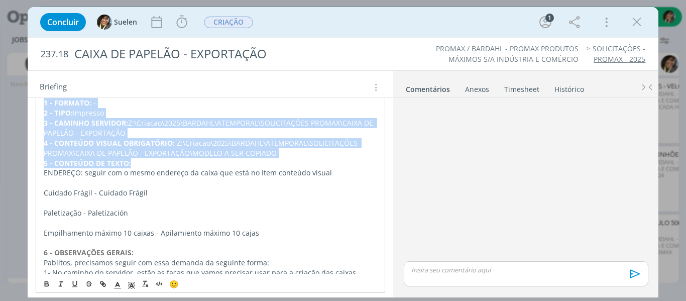
scroll to position [251, 0]
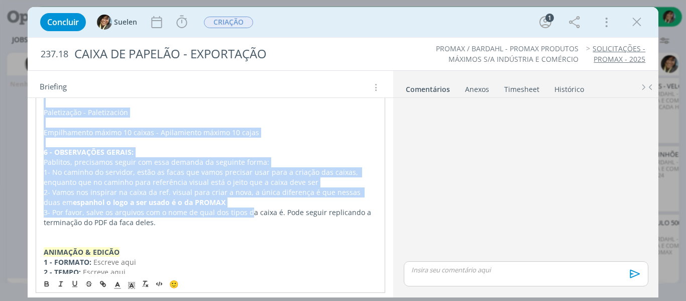
click at [249, 211] on p "3- Por favor, salve os arquivos com o nome de qual dos tipos da caixa é. Pode s…" at bounding box center [211, 217] width 334 height 20
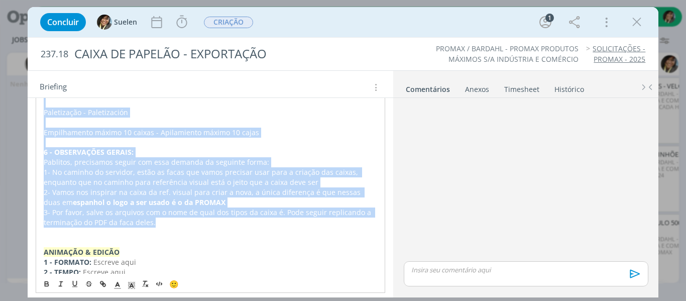
click at [238, 224] on p "3- Por favor, salve os arquivos com o nome de qual dos tipos da caixa é. Pode s…" at bounding box center [211, 217] width 334 height 20
copy div "0 - LOREMIP: - 7 - DOLO: Sitametc 6 - ADIPISC ELITSEDD: E:\Tempori\5458\UTLABOR…"
click at [221, 187] on p "2- Vamos nos inspirar na caixa da ref. visual para criar a nova, a única difere…" at bounding box center [210, 197] width 335 height 20
copy div "LOREMIP 0 - DOLORSI: - 1 - AMET: Consecte 3 - ADIPISC ELITSEDD: E:\Tempori\6229…"
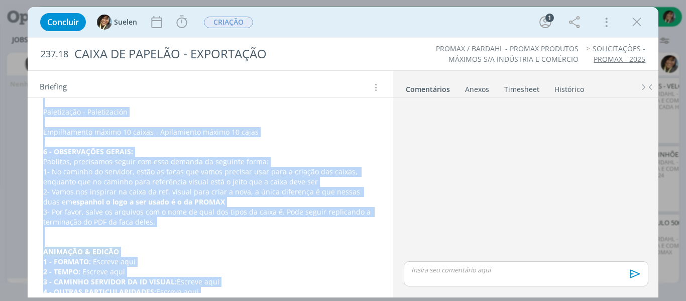
click at [216, 172] on p "1- No caminho do servidor, estão as facas que vamos precisar usar para a criaçã…" at bounding box center [210, 177] width 335 height 20
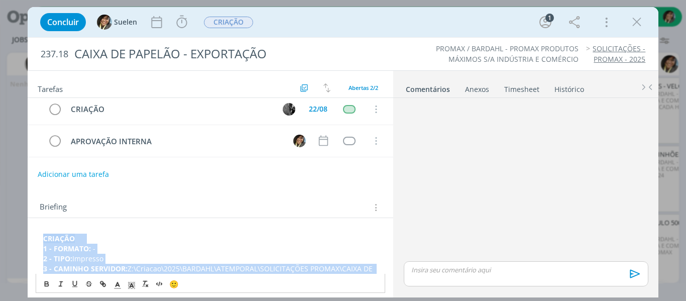
scroll to position [0, 0]
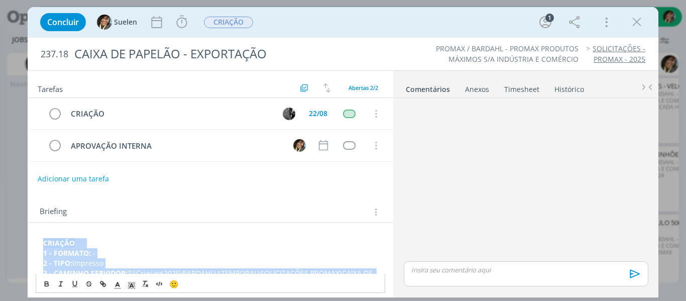
drag, startPoint x: 177, startPoint y: 223, endPoint x: 42, endPoint y: 65, distance: 207.9
click at [42, 65] on div "237.18 CAIXA DE PAPELÃO - EXPORTAÇÃO PROMAX / BARDAHL - PROMAX PRODUTOS MÁXIMOS…" at bounding box center [343, 167] width 631 height 259
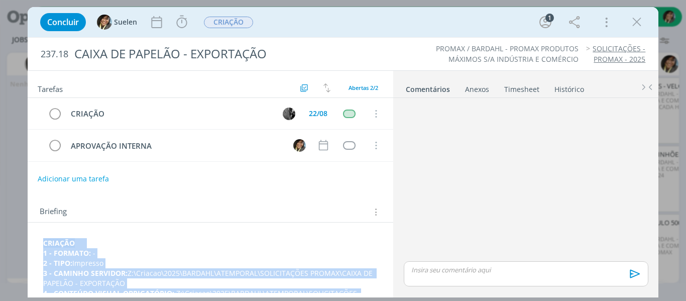
copy div "LOREMIP 0 - DOLORSI: - 1 - AMET: Consecte 3 - ADIPISC ELITSEDD: E:\Tempori\6229…"
